Goal: Transaction & Acquisition: Purchase product/service

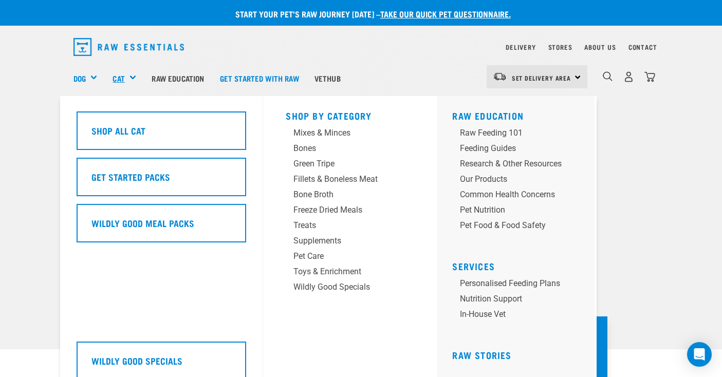
click at [113, 73] on link "Cat" at bounding box center [119, 78] width 12 height 12
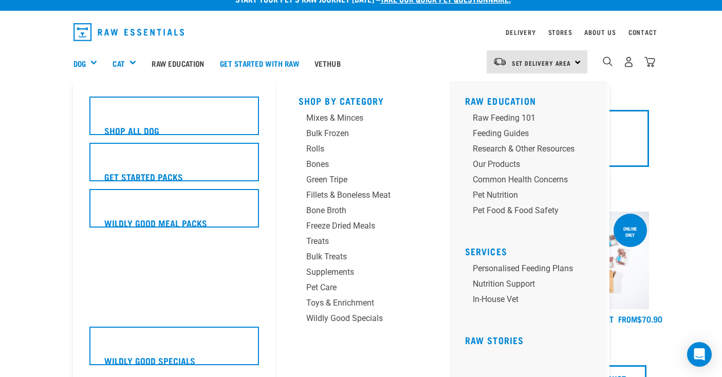
scroll to position [24, 0]
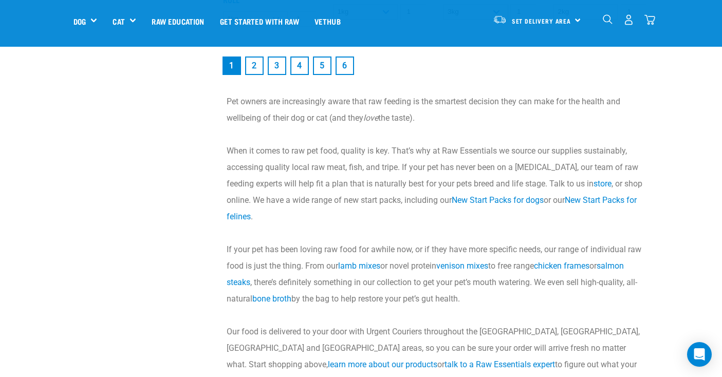
scroll to position [1531, 0]
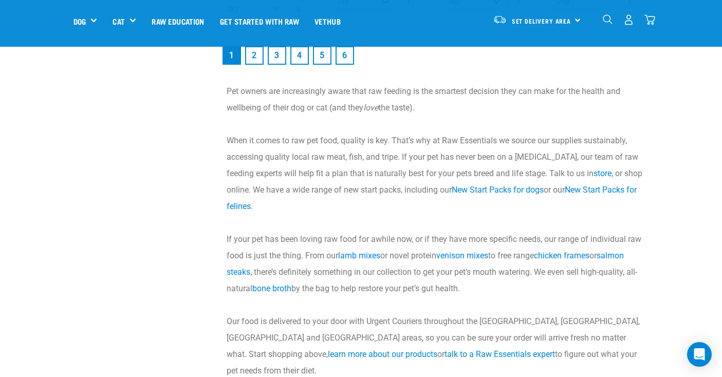
click at [245, 65] on link "2" at bounding box center [254, 55] width 18 height 18
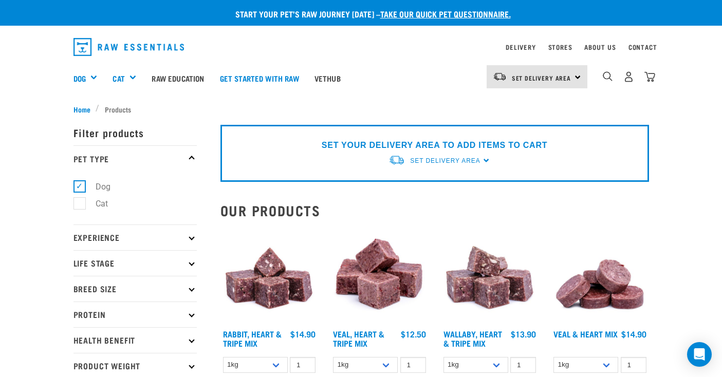
click at [651, 84] on div "0" at bounding box center [621, 78] width 68 height 41
click at [613, 76] on img "dropdown navigation" at bounding box center [608, 76] width 10 height 10
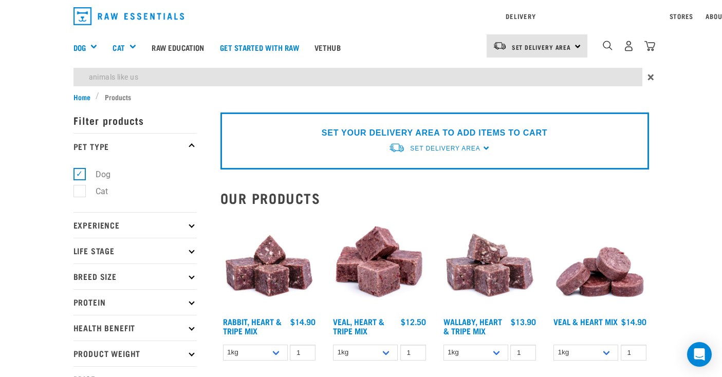
type input "animals like us"
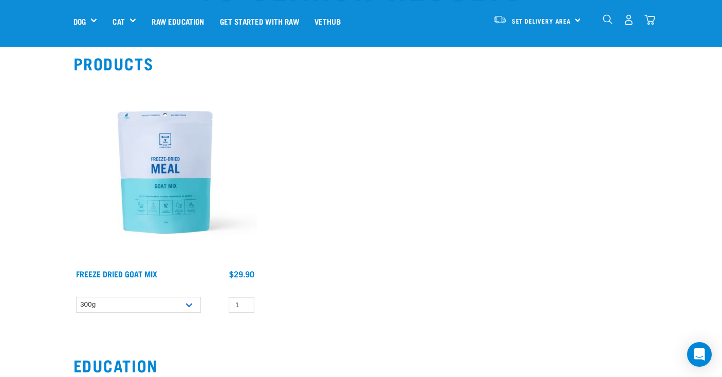
scroll to position [75, 0]
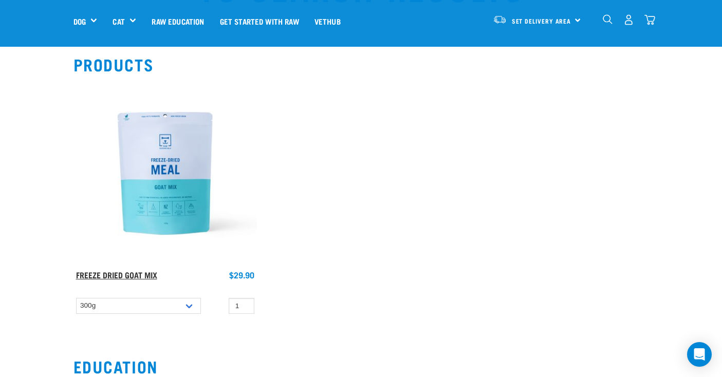
click at [84, 272] on link "Freeze Dried Goat Mix" at bounding box center [116, 274] width 81 height 5
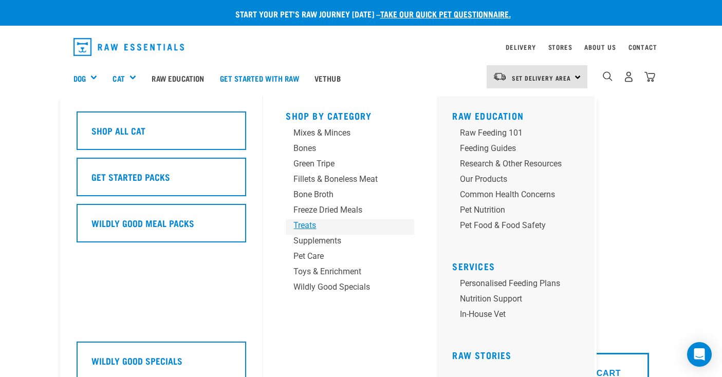
click at [314, 228] on div "Treats" at bounding box center [341, 225] width 96 height 12
